Goal: Transaction & Acquisition: Purchase product/service

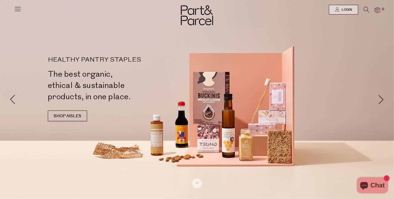
click at [19, 10] on icon at bounding box center [18, 9] width 8 height 8
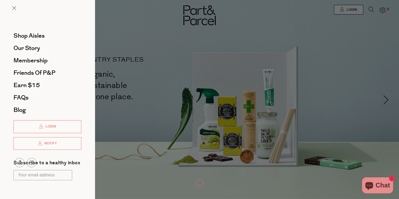
click at [355, 10] on div at bounding box center [199, 99] width 399 height 199
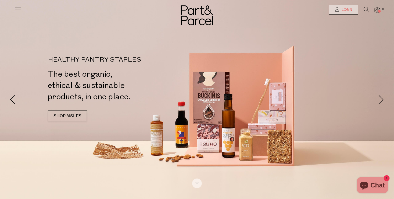
click at [355, 10] on link "Login" at bounding box center [343, 10] width 29 height 10
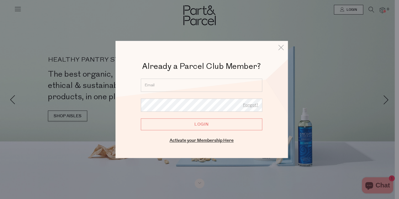
click at [223, 84] on input "email" at bounding box center [201, 85] width 121 height 13
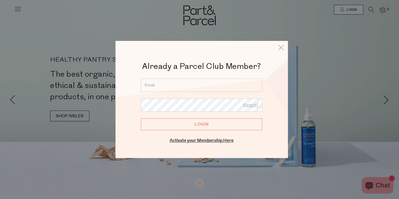
type input "r_casey88@hotmail.com"
click at [254, 103] on link "Forgot?" at bounding box center [250, 105] width 15 height 7
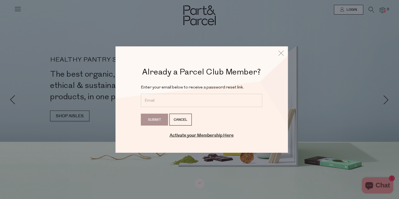
click at [188, 105] on input "email" at bounding box center [201, 100] width 121 height 13
type input "r_casey88@hotmail.com"
click at [150, 118] on input "Submit" at bounding box center [154, 120] width 27 height 12
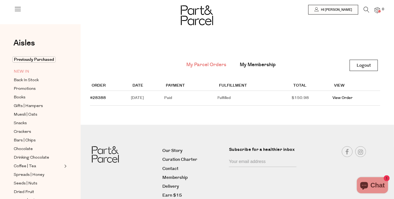
click at [22, 72] on span "NEW IN" at bounding box center [22, 72] width 16 height 6
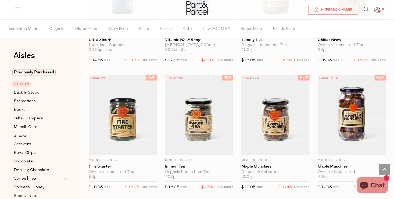
scroll to position [313, 0]
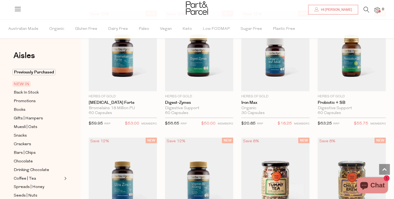
click at [42, 68] on div "Aisles Clear Previously Purchased NEW IN Back In Stock Promotions Books Gifts |…" at bounding box center [40, 109] width 81 height 180
click at [42, 70] on span "Previously Purchased" at bounding box center [33, 72] width 43 height 6
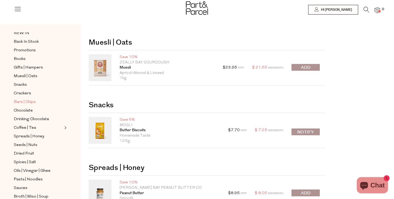
scroll to position [39, 0]
click at [27, 180] on span "Pasta | Noodles" at bounding box center [28, 179] width 29 height 6
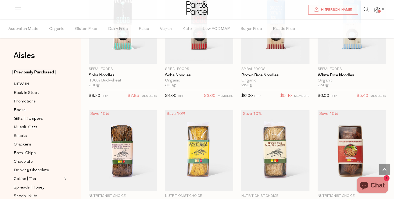
scroll to position [1230, 0]
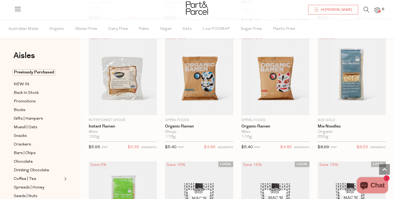
scroll to position [1510, 0]
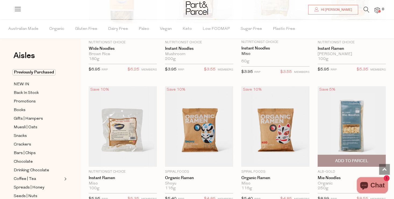
click at [347, 158] on span "Add To Parcel" at bounding box center [352, 161] width 33 height 6
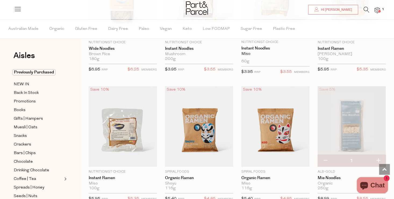
click at [379, 156] on button "button" at bounding box center [378, 161] width 15 height 12
type input "2"
click at [378, 158] on button "button" at bounding box center [378, 161] width 15 height 12
type input "3"
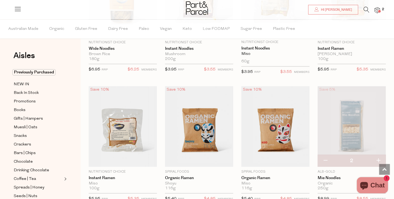
type input "3"
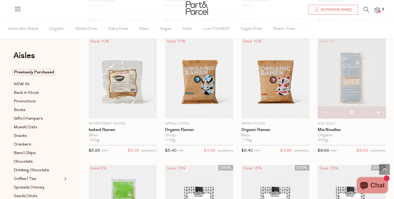
scroll to position [1558, 0]
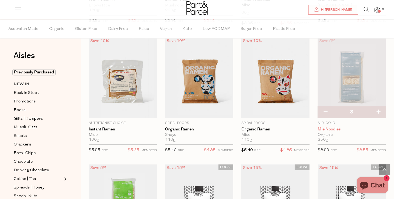
click at [355, 128] on link "Mie Noodles" at bounding box center [352, 129] width 68 height 5
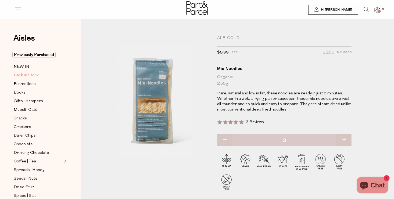
click at [24, 76] on span "Back In Stock" at bounding box center [26, 75] width 25 height 6
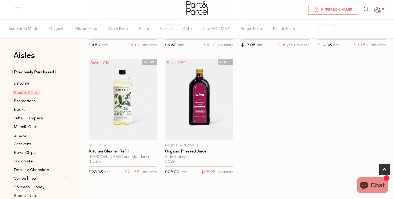
scroll to position [265, 0]
click at [29, 125] on span "Muesli | Oats" at bounding box center [26, 127] width 24 height 6
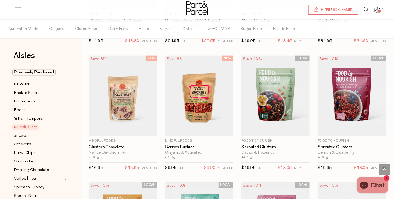
scroll to position [669, 0]
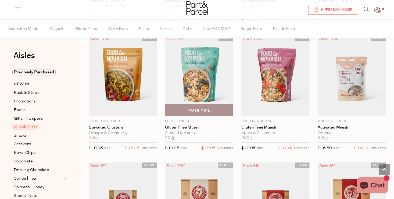
click at [191, 151] on div "$19.95 RRP $18.05 MEMBERS" at bounding box center [199, 149] width 68 height 12
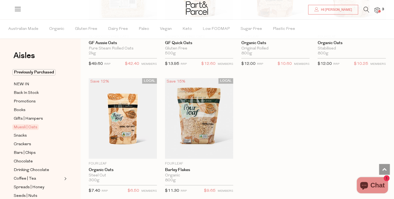
scroll to position [1534, 0]
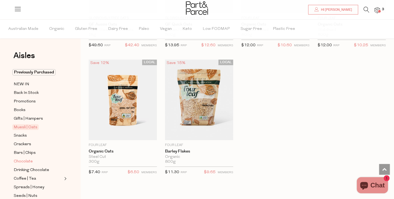
click at [22, 163] on span "Chocolate" at bounding box center [23, 161] width 19 height 6
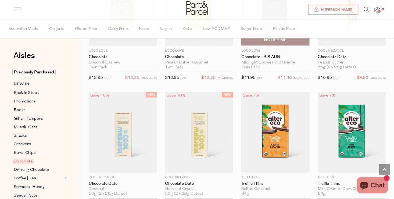
scroll to position [505, 0]
